Goal: Transaction & Acquisition: Subscribe to service/newsletter

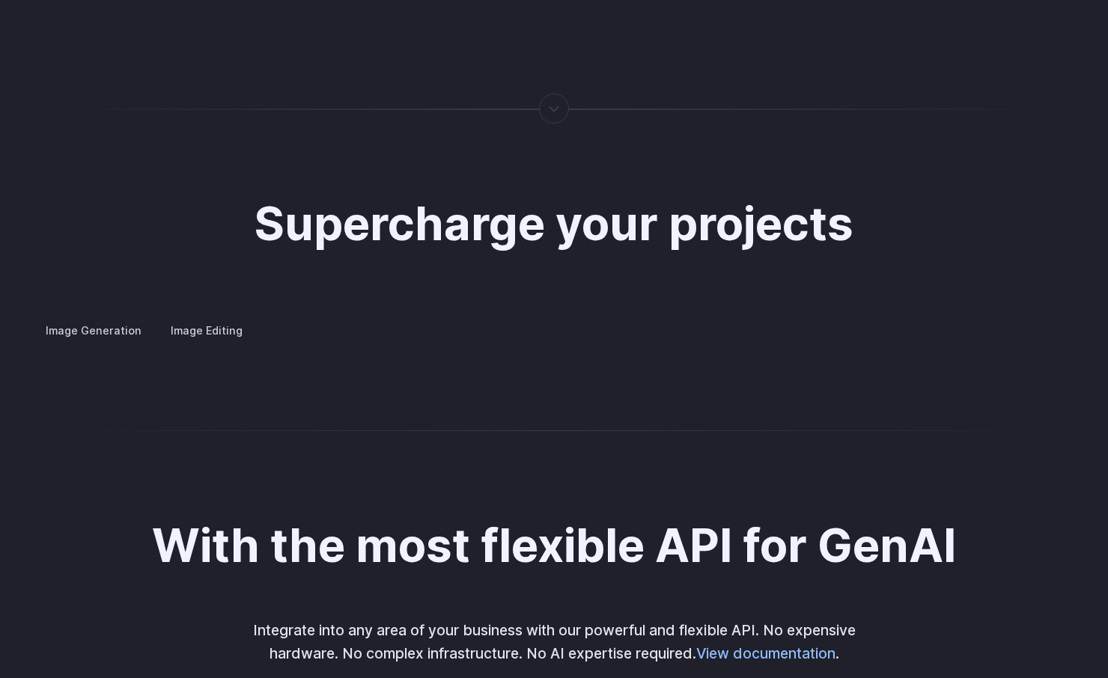
scroll to position [2719, 0]
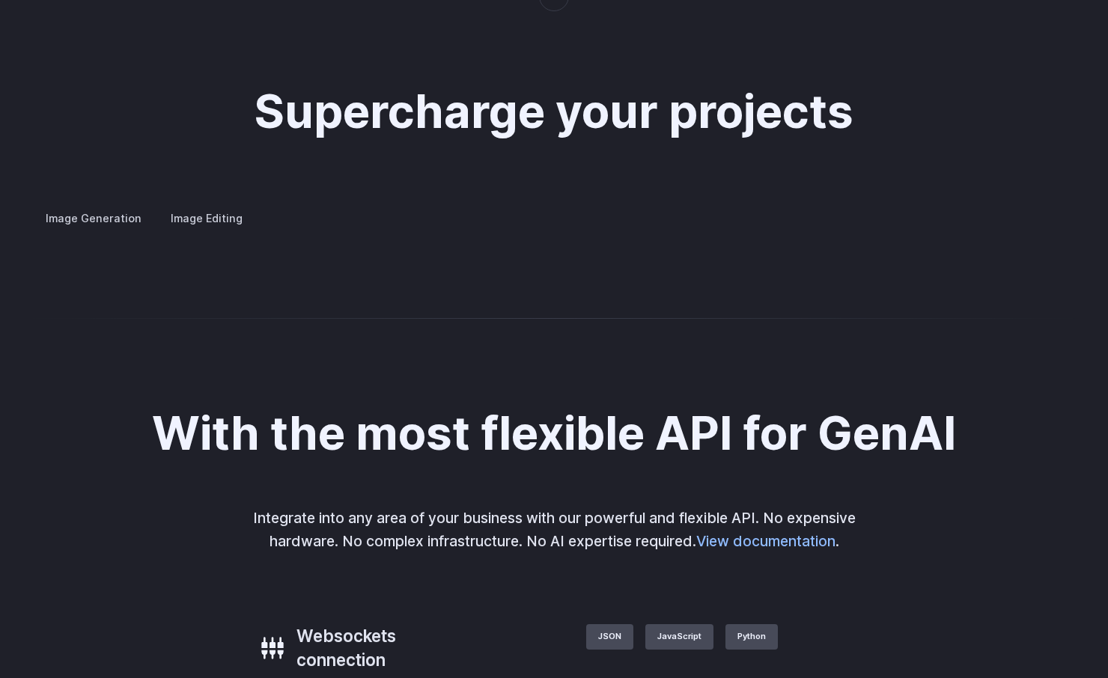
click at [228, 205] on label "Image Editing" at bounding box center [206, 218] width 97 height 26
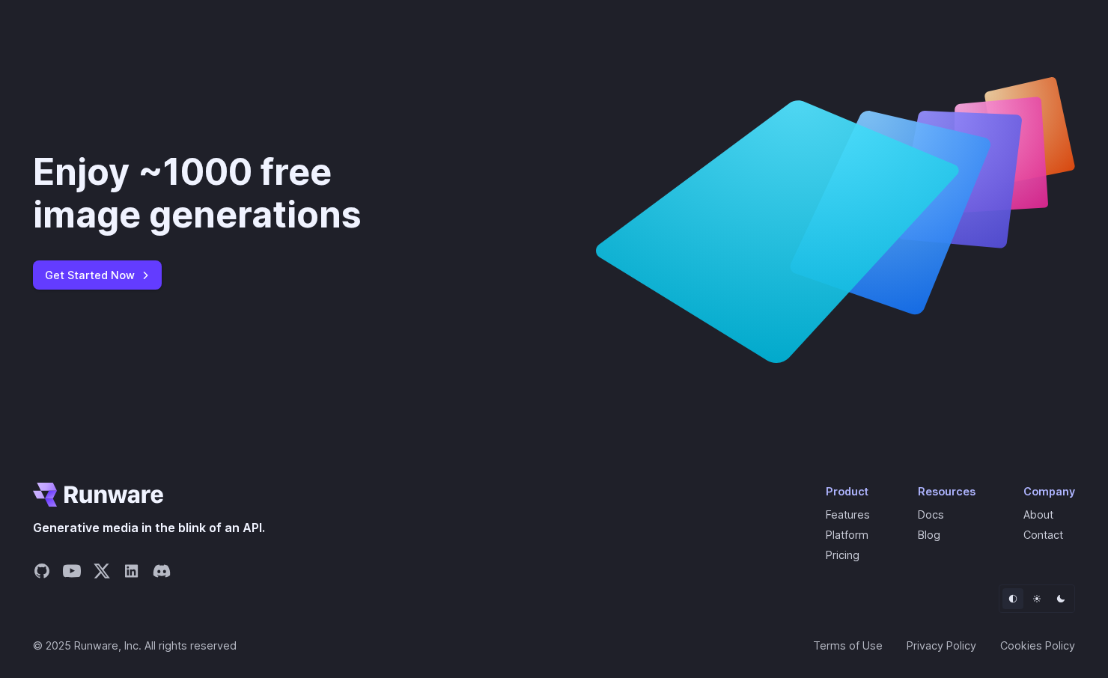
scroll to position [5493, 0]
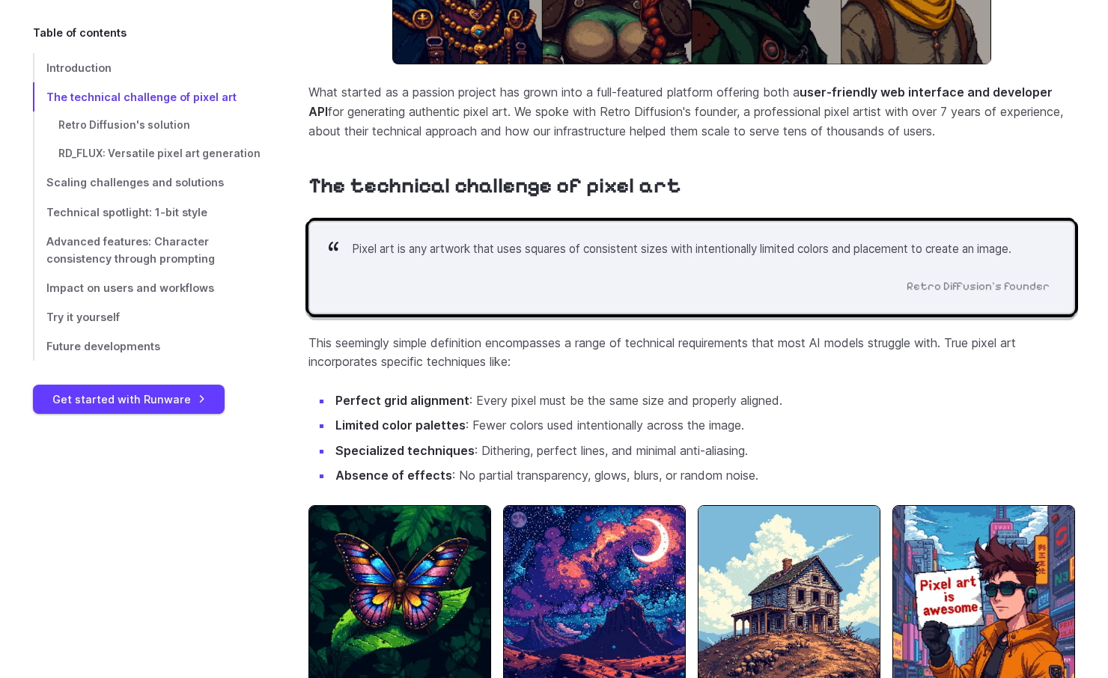
scroll to position [516, 0]
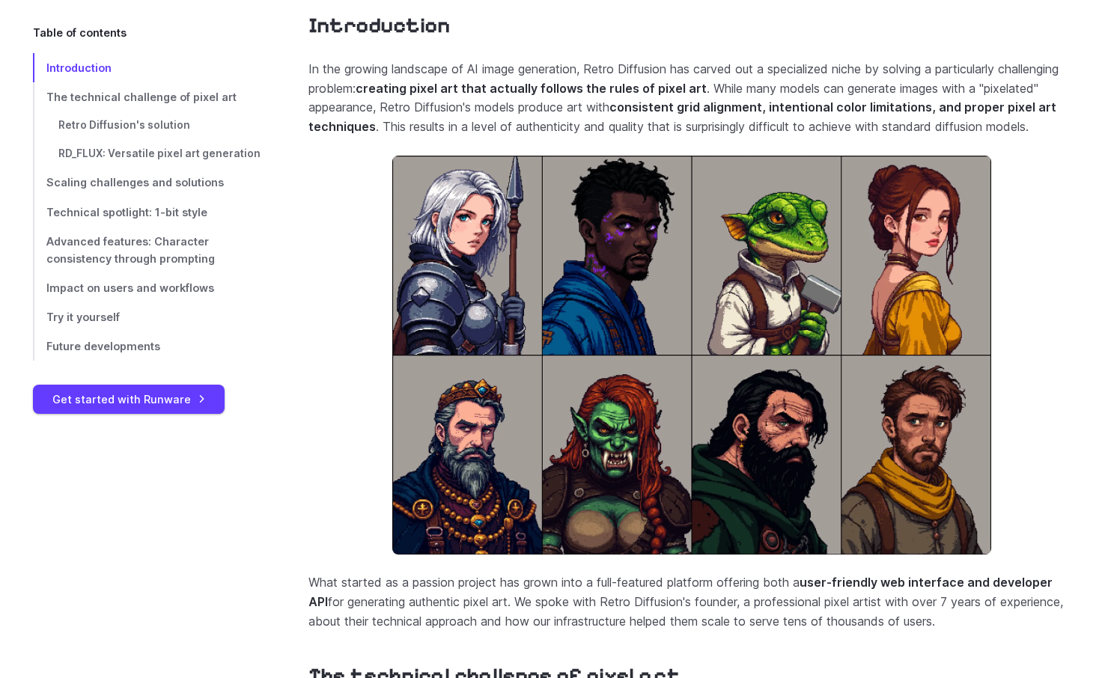
click at [493, 274] on img at bounding box center [691, 355] width 599 height 399
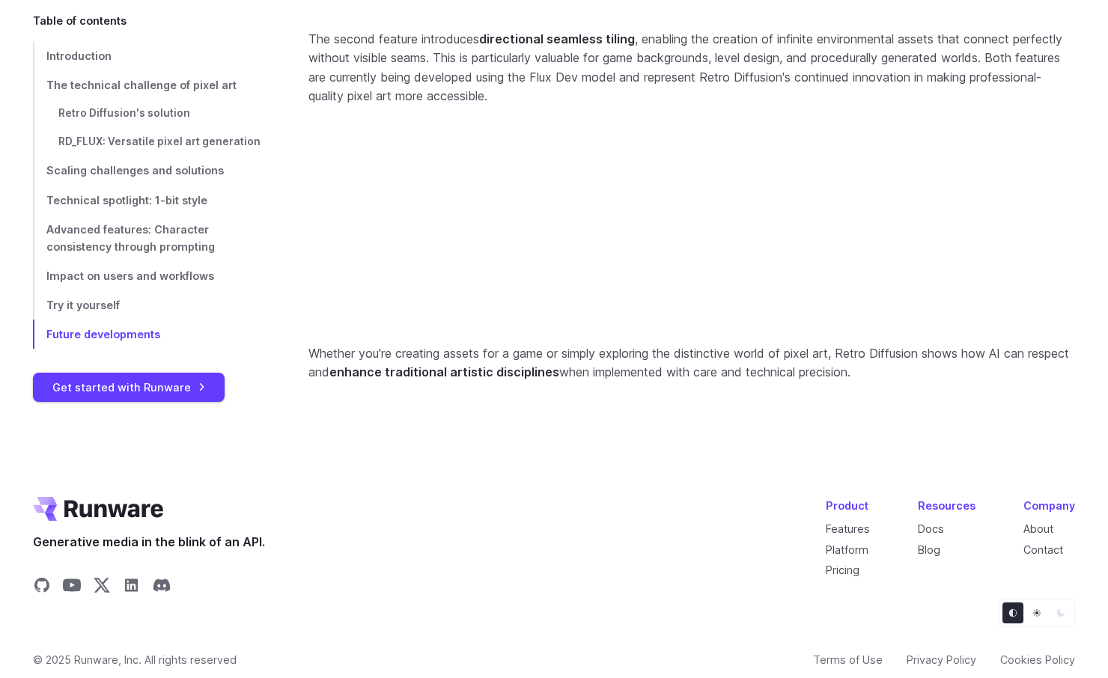
scroll to position [6409, 0]
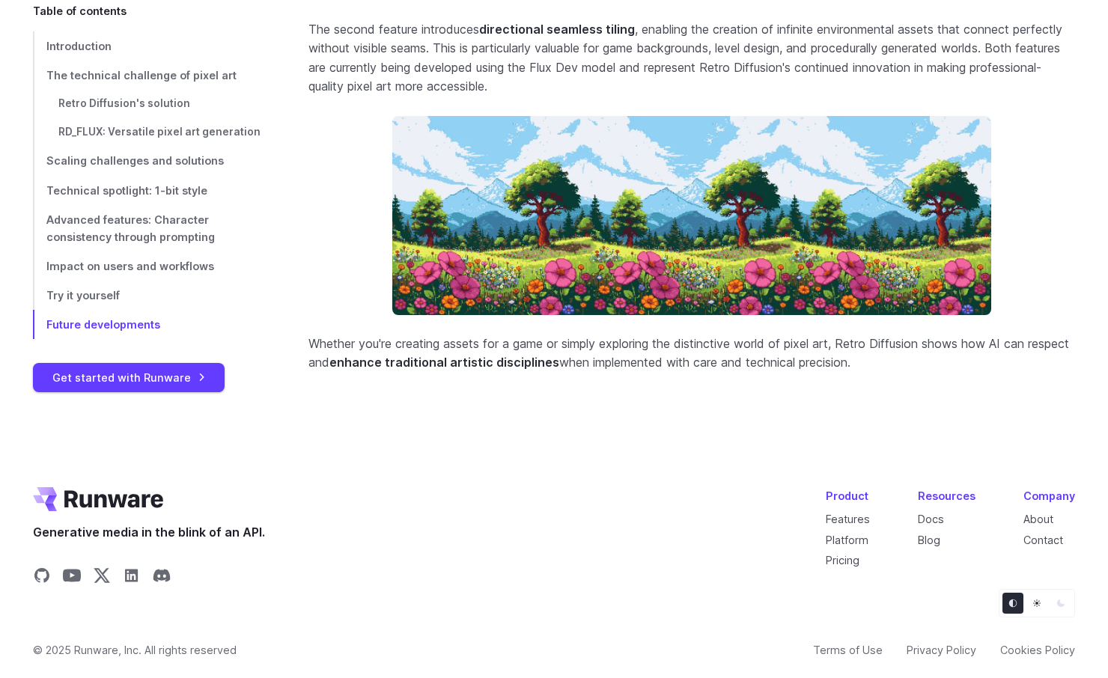
click at [105, 377] on link "Get started with Runware" at bounding box center [129, 376] width 192 height 29
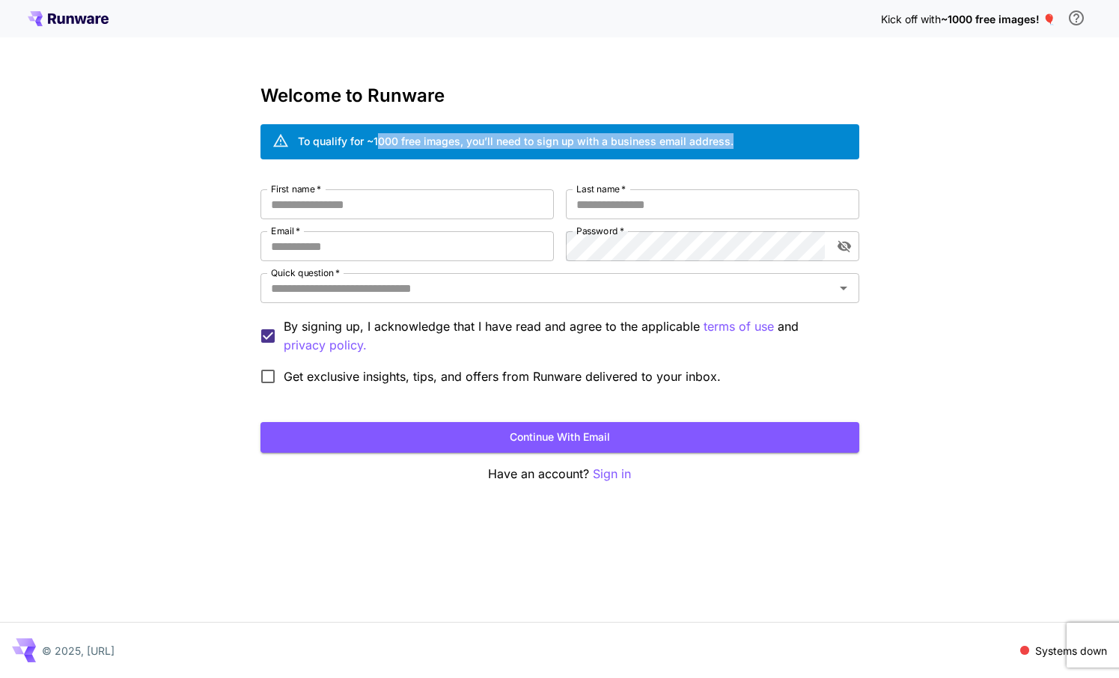
drag, startPoint x: 308, startPoint y: 152, endPoint x: 377, endPoint y: 146, distance: 69.1
click at [377, 146] on div "To qualify for ~1000 free images, you’ll need to sign up with a business email …" at bounding box center [516, 142] width 436 height 26
click at [1028, 650] on span at bounding box center [1025, 650] width 9 height 9
click at [1024, 654] on span at bounding box center [1025, 650] width 9 height 9
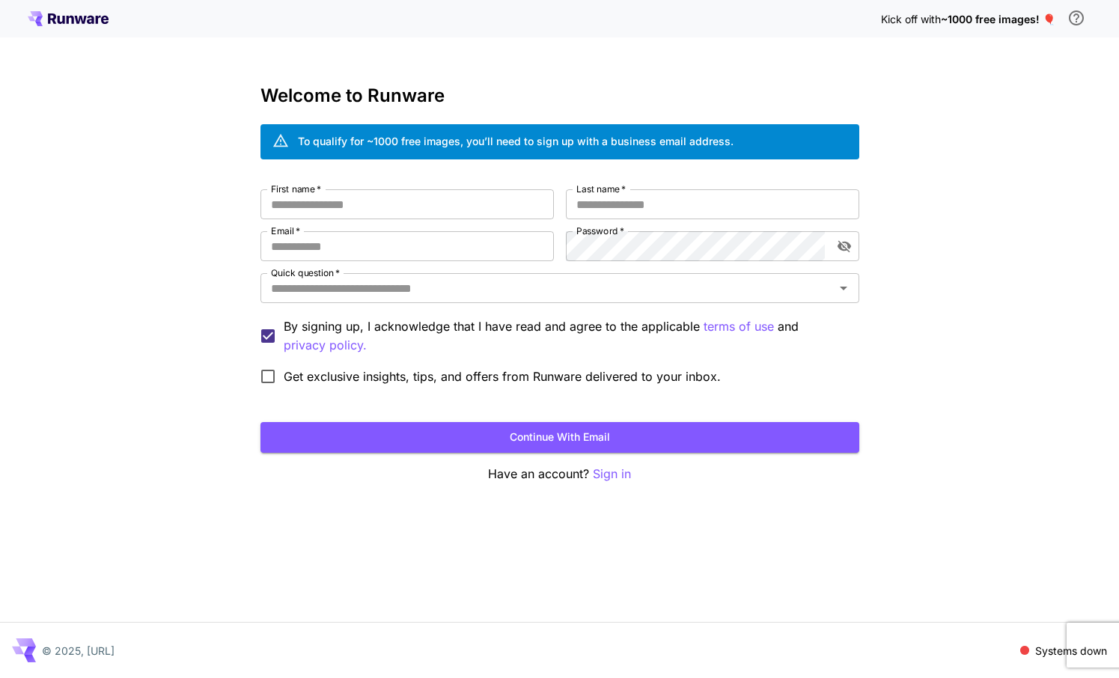
click at [1024, 654] on span at bounding box center [1025, 650] width 9 height 9
click at [589, 590] on div "Kick off with ~1000 free images! 🎈 Welcome to Runware To qualify for ~1000 free…" at bounding box center [559, 339] width 1119 height 678
